Goal: Task Accomplishment & Management: Manage account settings

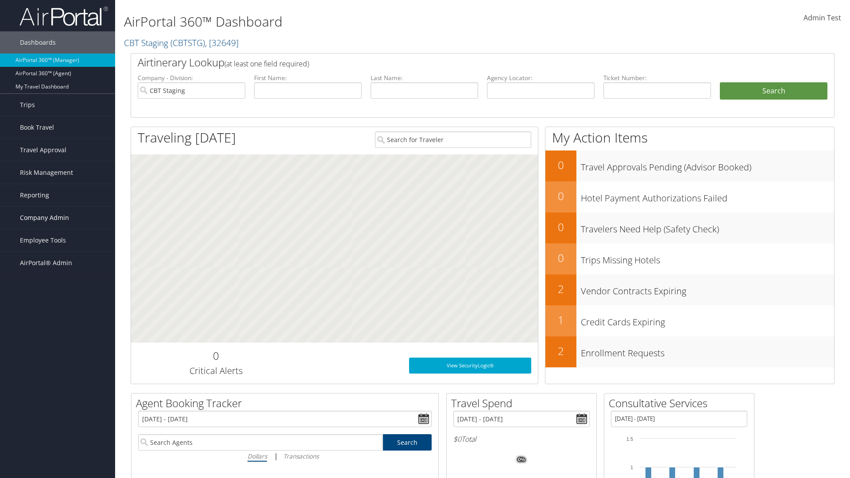
click at [58, 218] on span "Company Admin" at bounding box center [44, 218] width 49 height 22
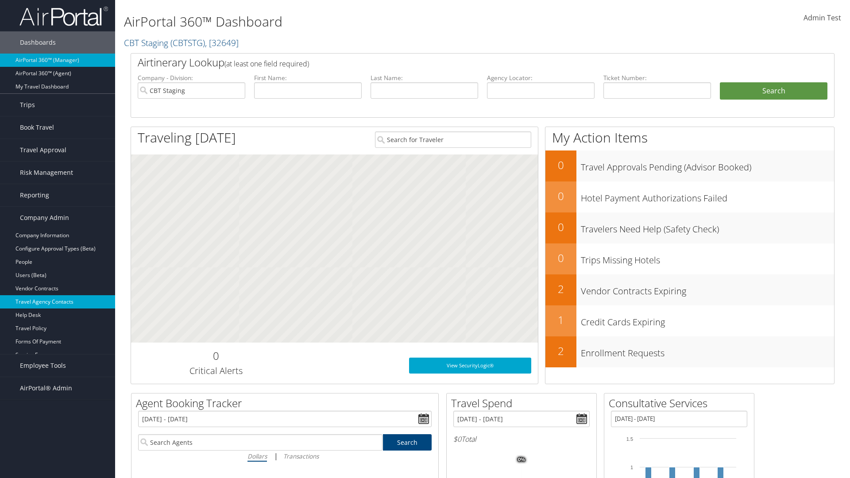
click at [58, 302] on link "Travel Agency Contacts" at bounding box center [57, 301] width 115 height 13
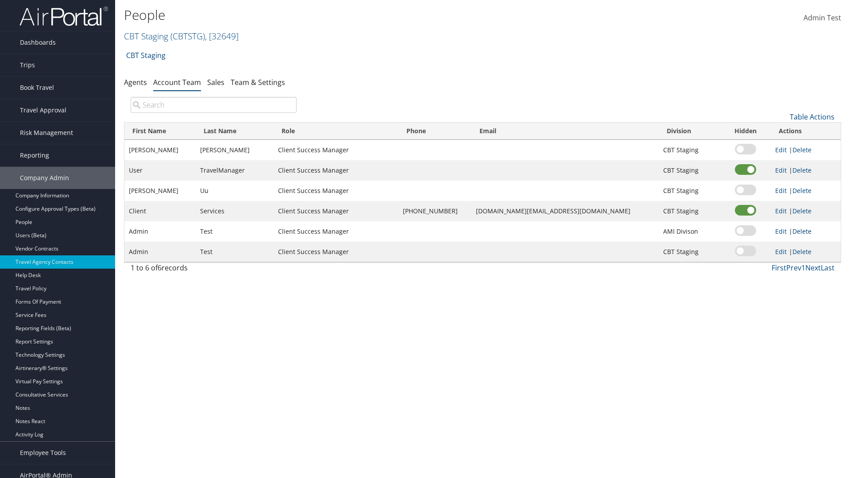
click at [800, 231] on link "Delete" at bounding box center [802, 231] width 19 height 8
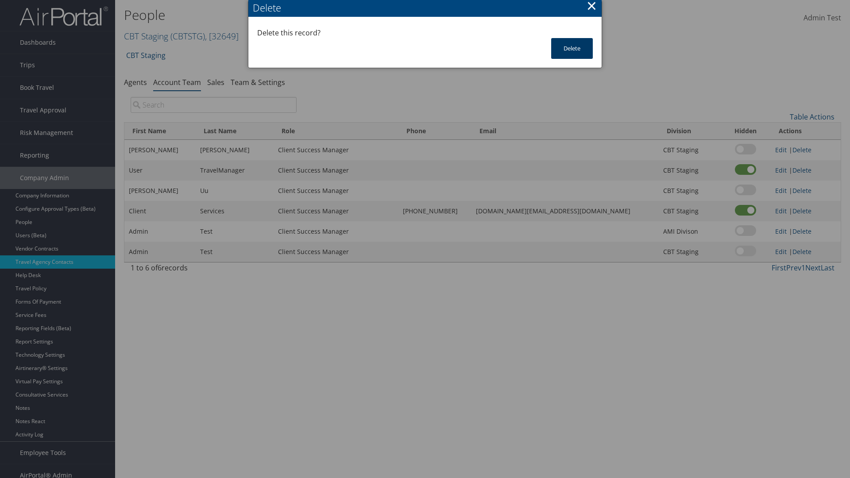
click at [572, 48] on button "Delete" at bounding box center [572, 48] width 42 height 21
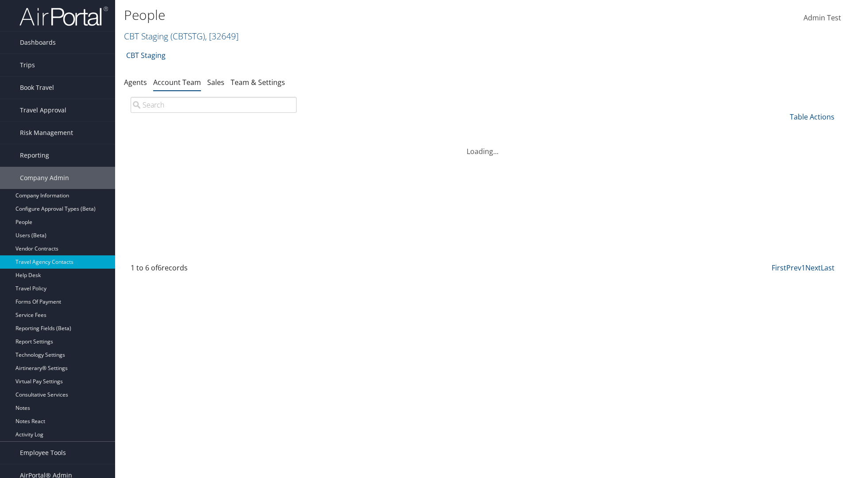
scroll to position [9, 0]
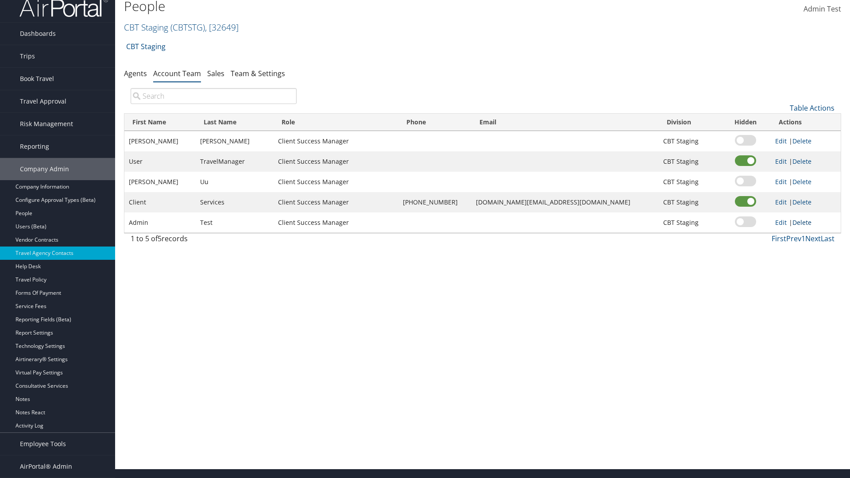
click at [800, 222] on link "Delete" at bounding box center [802, 222] width 19 height 8
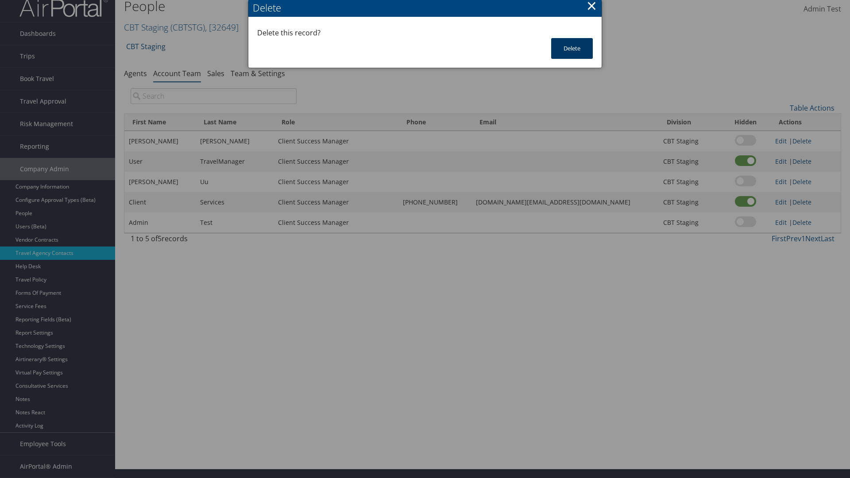
click at [572, 48] on button "Delete" at bounding box center [572, 48] width 42 height 21
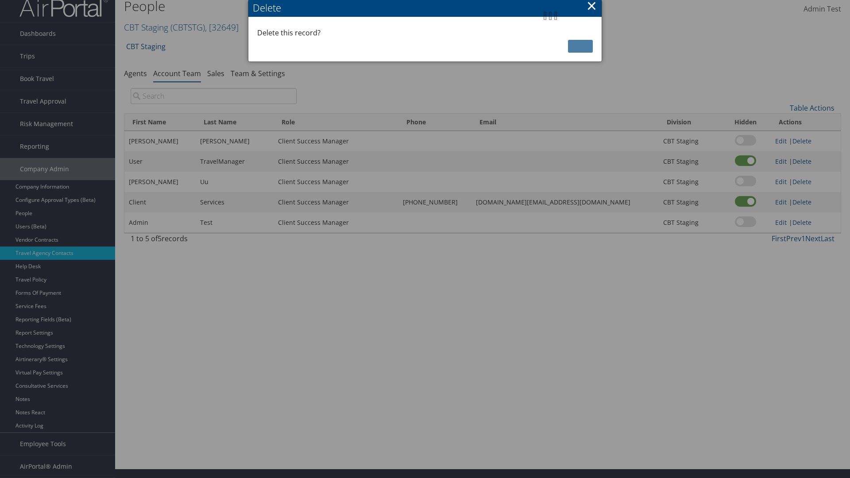
scroll to position [0, 0]
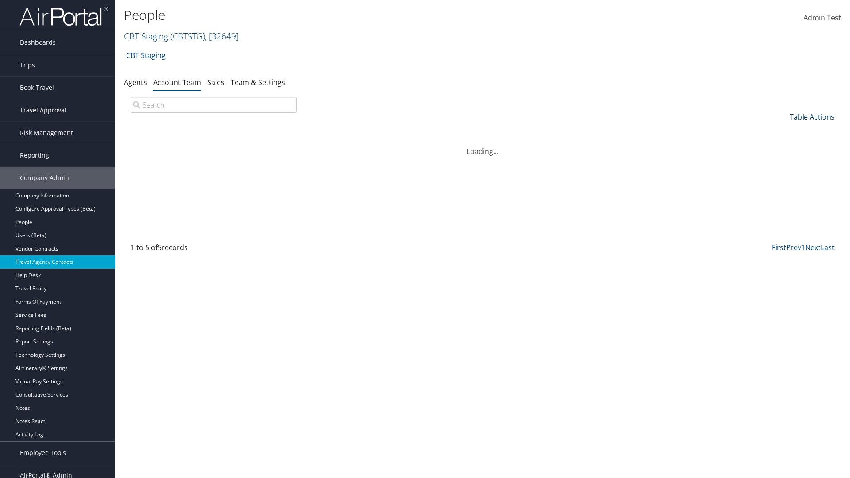
click at [812, 117] on link "Table Actions" at bounding box center [812, 117] width 45 height 10
click at [783, 131] on link "Add Team Member" at bounding box center [782, 130] width 116 height 15
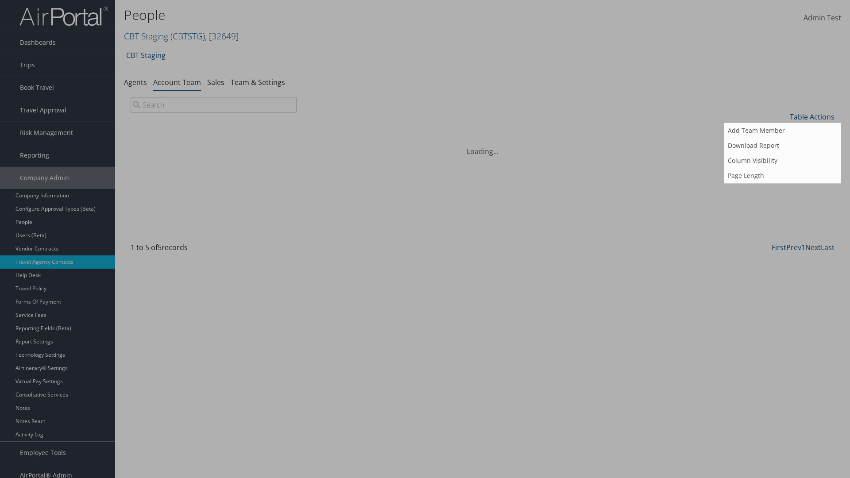
click at [0, 0] on input "search" at bounding box center [0, 0] width 0 height 0
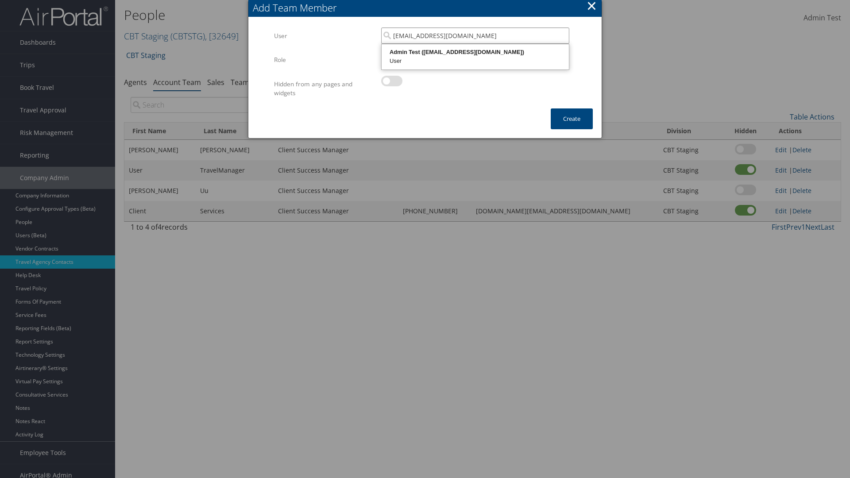
click at [475, 57] on div "User" at bounding box center [475, 61] width 185 height 9
type input "Admin Test"
click at [572, 119] on button "Create" at bounding box center [572, 118] width 42 height 21
